Goal: Information Seeking & Learning: Check status

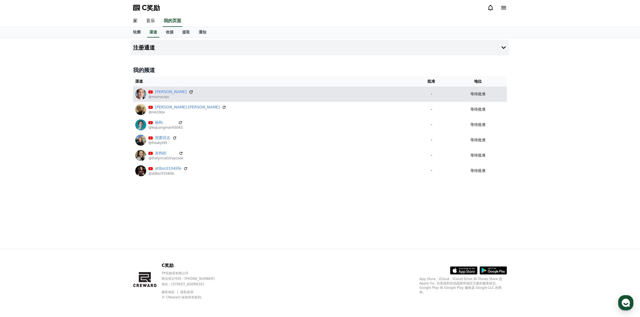
click at [189, 91] on icon at bounding box center [190, 91] width 3 height 3
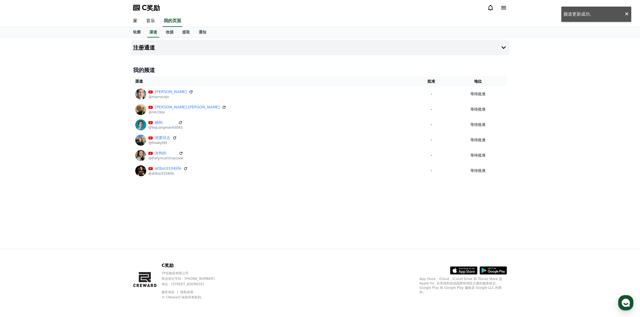
click at [560, 68] on div "注册通道 我的频道 渠道 批准 地位 马尔纳塞霍 @marnacejo - 等待批准 布莱克·赫尔 @rok19ze - 等待批准 杨钩 @lequangma…" at bounding box center [320, 143] width 640 height 211
click at [490, 8] on icon at bounding box center [490, 7] width 7 height 7
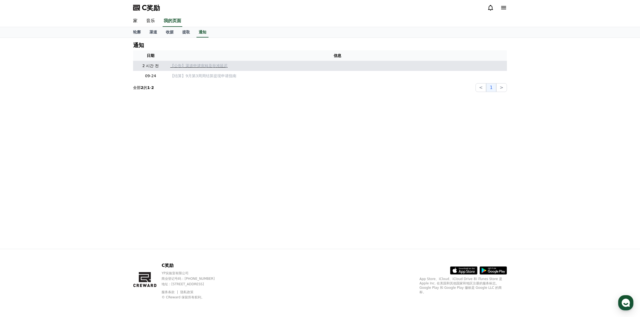
click at [212, 67] on font "【公告】渠道申请审核及批准延迟" at bounding box center [198, 65] width 57 height 4
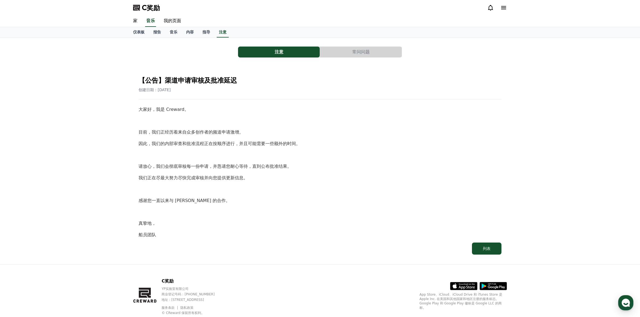
click at [364, 50] on font "常问问题" at bounding box center [360, 51] width 17 height 5
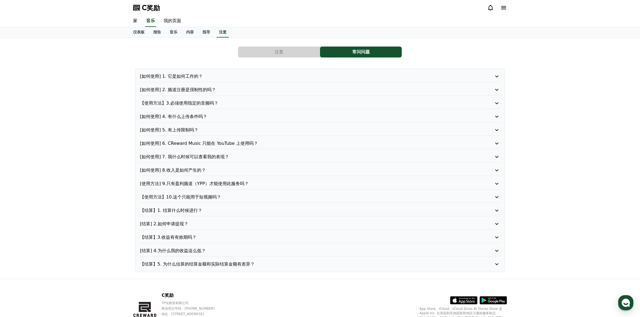
click at [291, 50] on button "注意" at bounding box center [279, 51] width 82 height 11
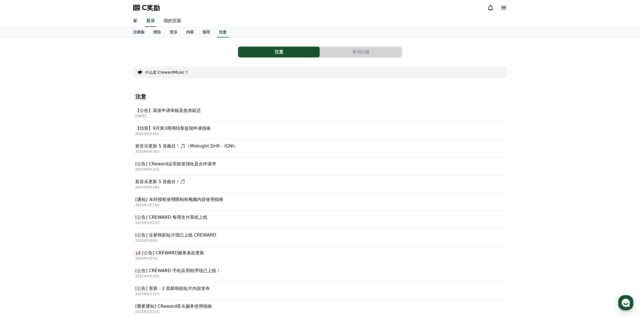
click at [190, 109] on font "【公告】渠道申请审核及批准延迟" at bounding box center [168, 110] width 66 height 5
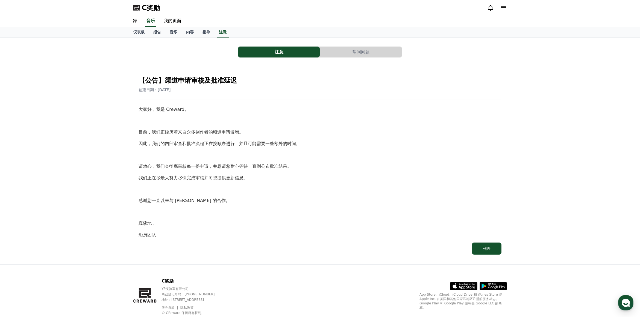
click at [373, 50] on button "常问问题" at bounding box center [361, 51] width 82 height 11
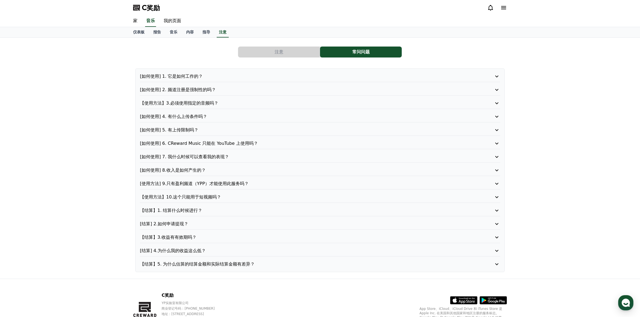
click at [298, 54] on button "注意" at bounding box center [279, 51] width 82 height 11
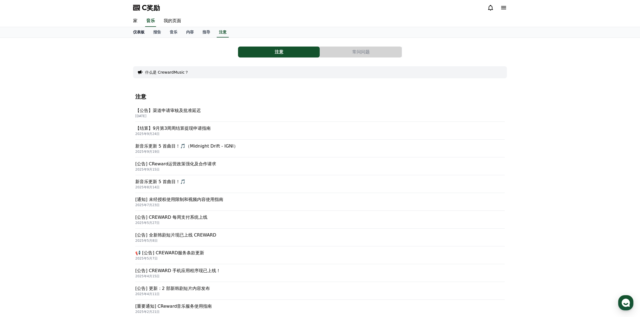
click at [140, 33] on font "仪表板" at bounding box center [138, 32] width 11 height 4
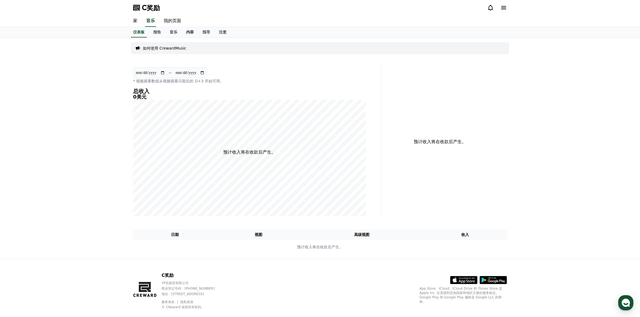
click at [190, 30] on font "内容" at bounding box center [190, 32] width 8 height 4
click at [175, 21] on font "我的页面" at bounding box center [172, 20] width 17 height 5
select select "**********"
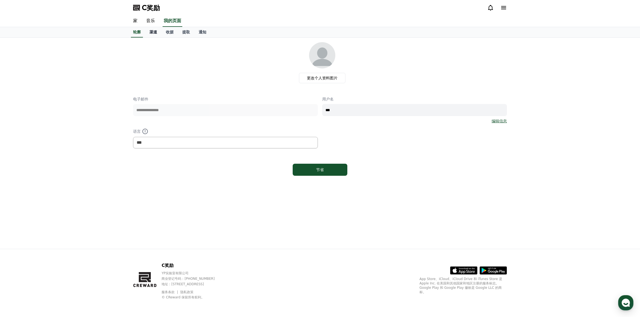
click at [156, 32] on font "渠道" at bounding box center [154, 32] width 8 height 4
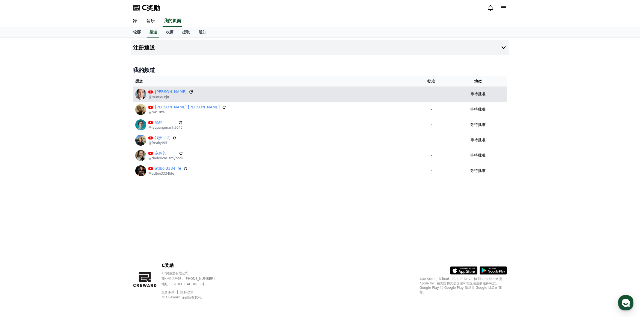
click at [189, 93] on icon at bounding box center [191, 91] width 5 height 5
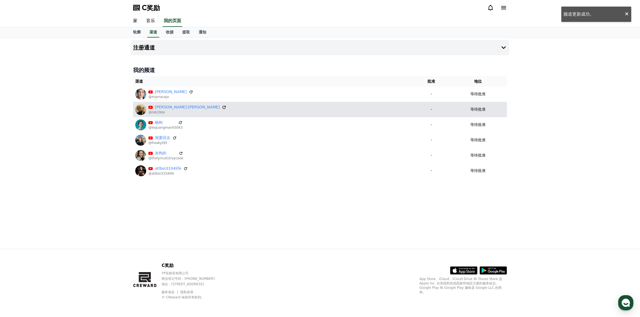
click at [222, 107] on icon at bounding box center [224, 107] width 5 height 5
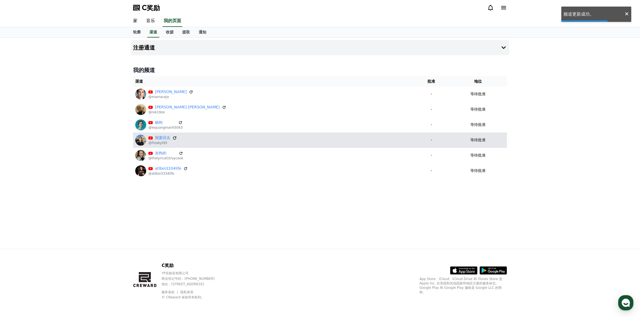
click at [176, 137] on icon at bounding box center [174, 137] width 5 height 5
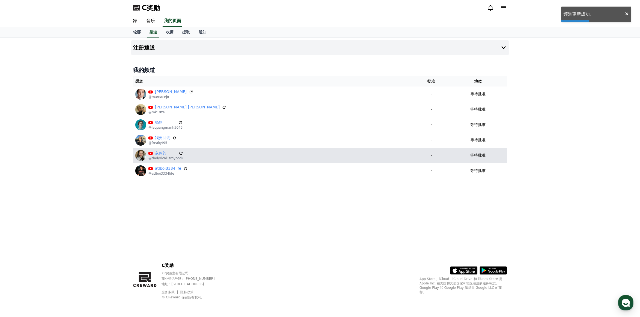
click at [180, 153] on icon at bounding box center [181, 152] width 3 height 3
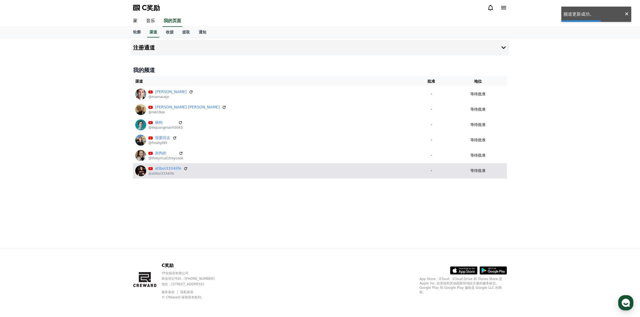
click at [187, 169] on div "atlboi3334life @atlboi3334life" at bounding box center [273, 170] width 276 height 11
click at [185, 169] on icon at bounding box center [185, 168] width 3 height 3
